Goal: Find contact information: Find contact information

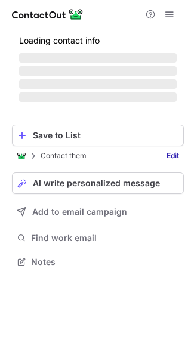
scroll to position [277, 191]
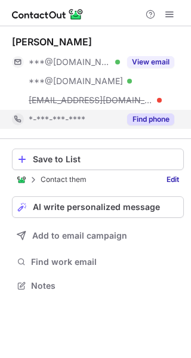
click at [158, 119] on button "Find phone" at bounding box center [150, 120] width 47 height 12
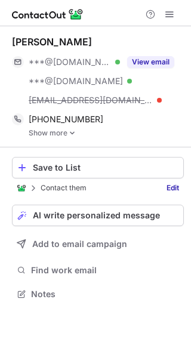
click at [72, 133] on img at bounding box center [72, 133] width 7 height 8
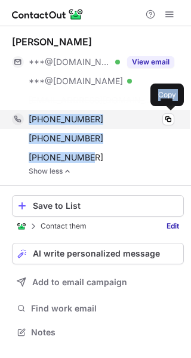
scroll to position [305, 191]
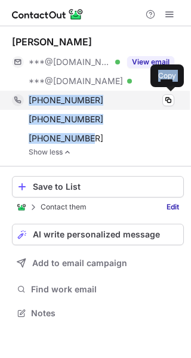
drag, startPoint x: 100, startPoint y: 165, endPoint x: 26, endPoint y: 100, distance: 98.2
click at [26, 100] on div "[PHONE_NUMBER] Copy [PHONE_NUMBER] Copy [PHONE_NUMBER] Copy" at bounding box center [93, 119] width 162 height 57
copy div "[PHONE_NUMBER] Copy [PHONE_NUMBER] Copy [PHONE_NUMBER]"
